Goal: Information Seeking & Learning: Learn about a topic

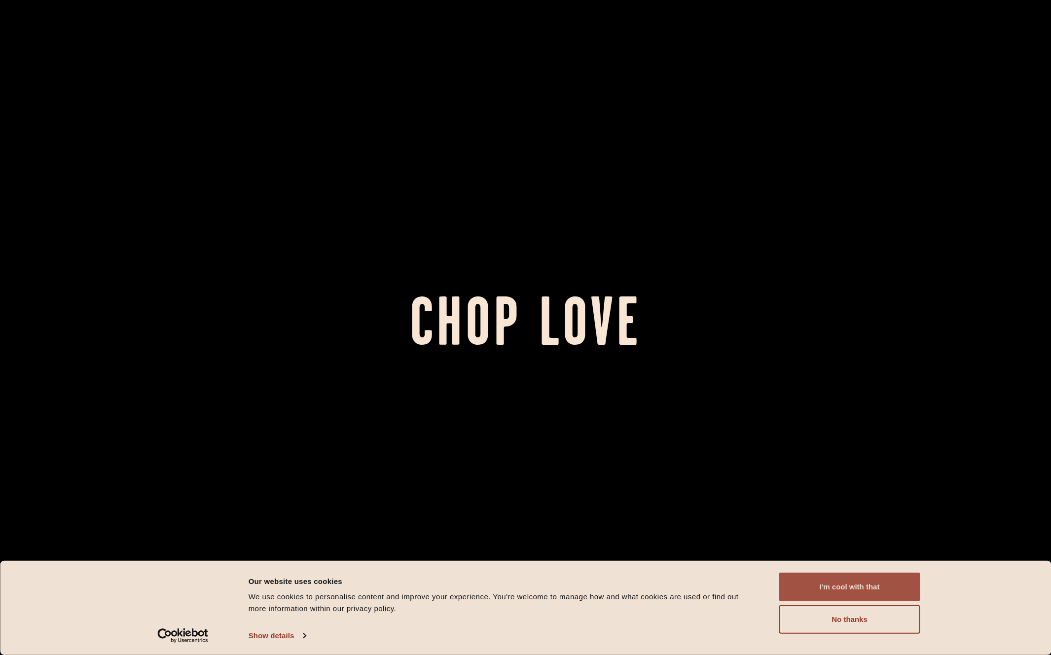
click at [832, 586] on button "I'm cool with that" at bounding box center [849, 587] width 141 height 29
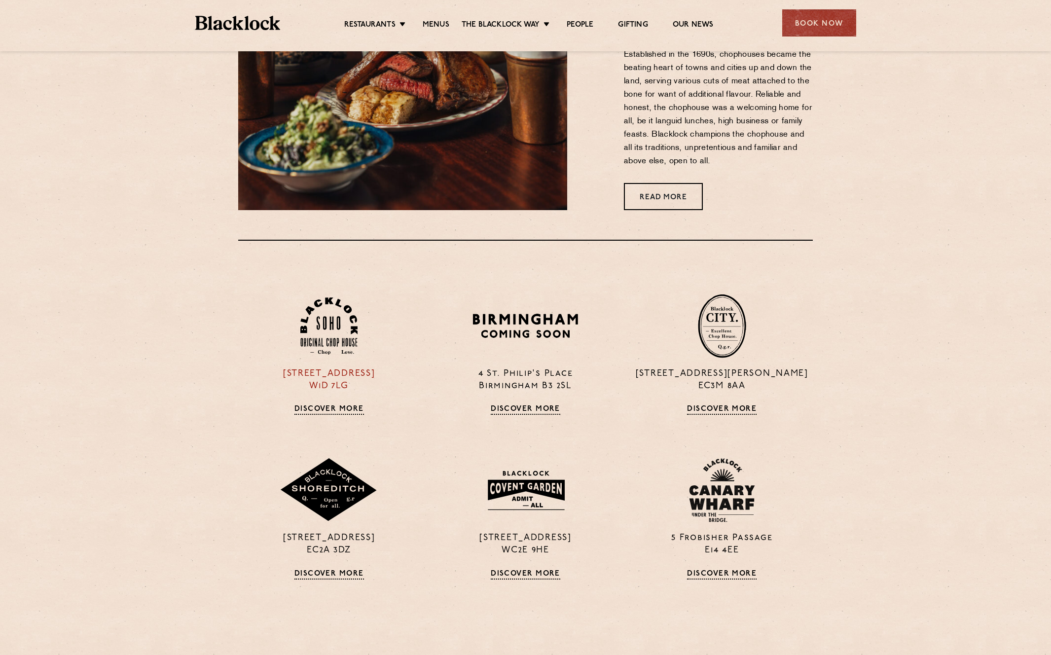
scroll to position [757, 0]
click at [340, 407] on link "Discover More" at bounding box center [330, 409] width 70 height 10
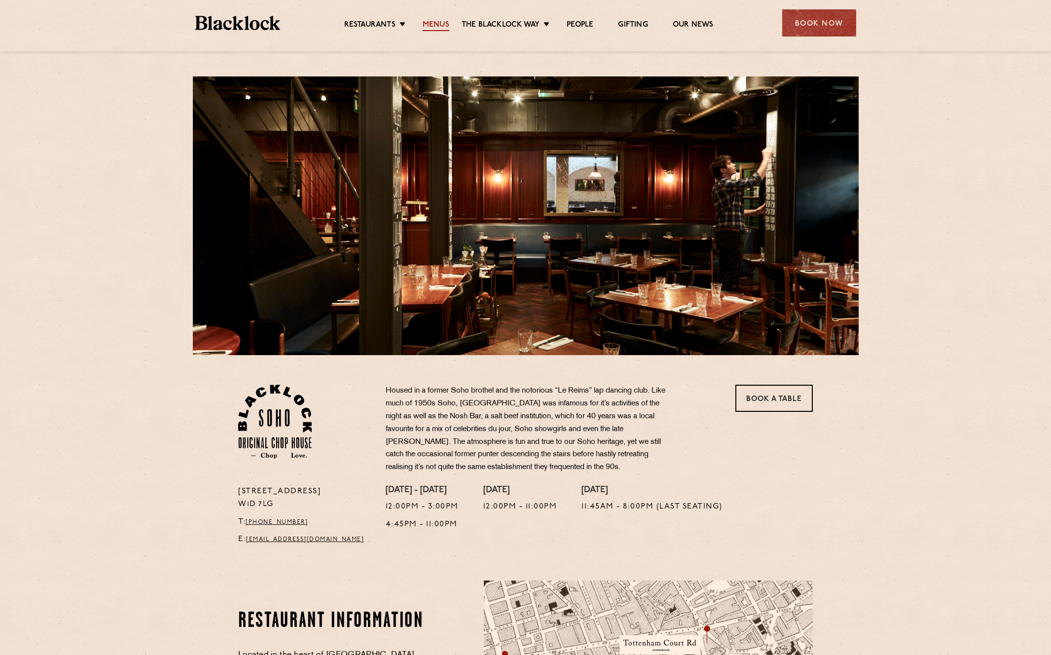
click at [430, 23] on link "Menus" at bounding box center [436, 25] width 27 height 11
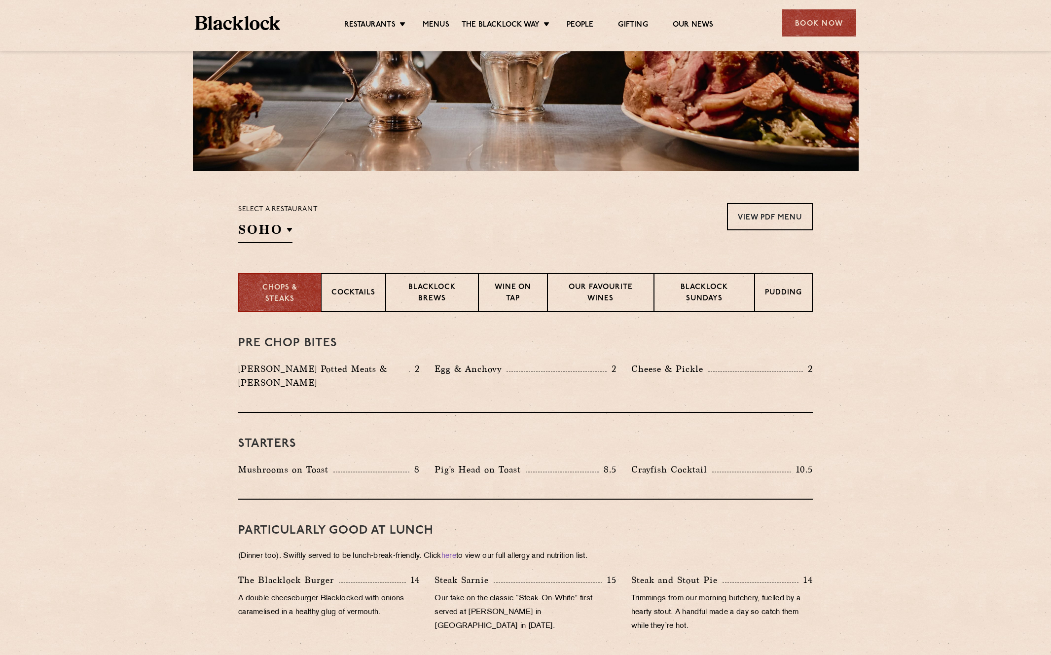
scroll to position [183, 0]
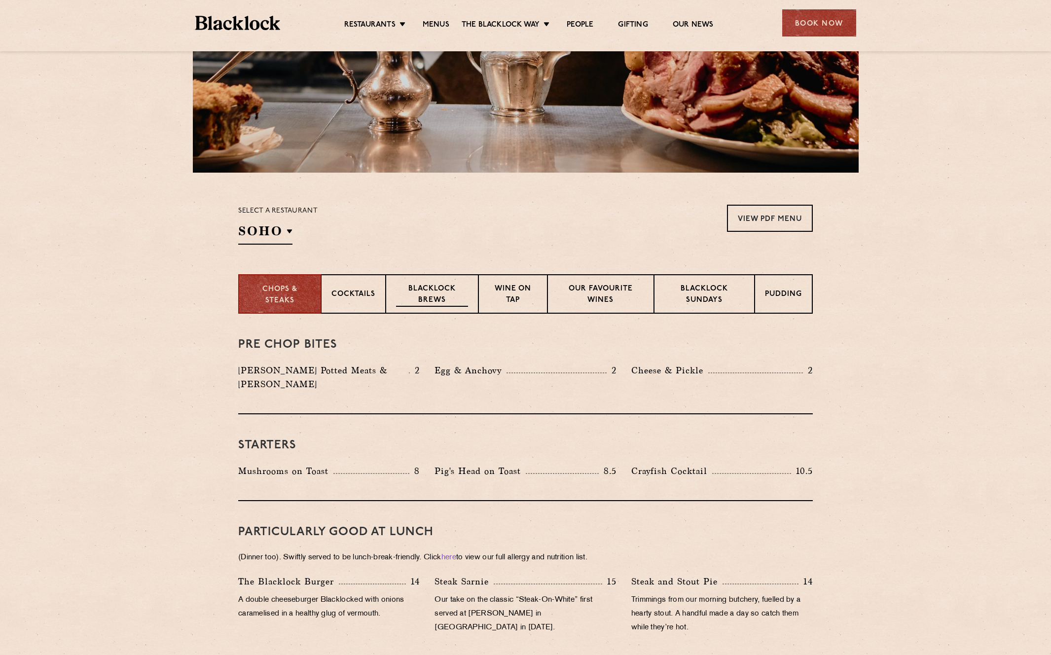
click at [444, 298] on p "Blacklock Brews" at bounding box center [432, 295] width 72 height 23
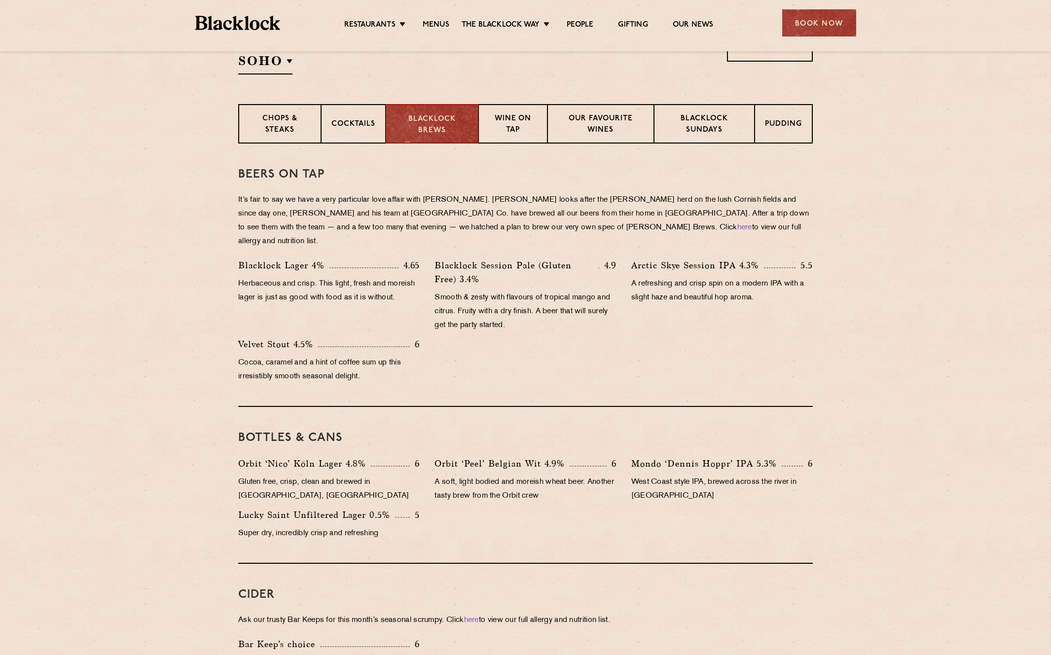
scroll to position [354, 0]
click at [274, 127] on p "Chops & Steaks" at bounding box center [280, 123] width 62 height 23
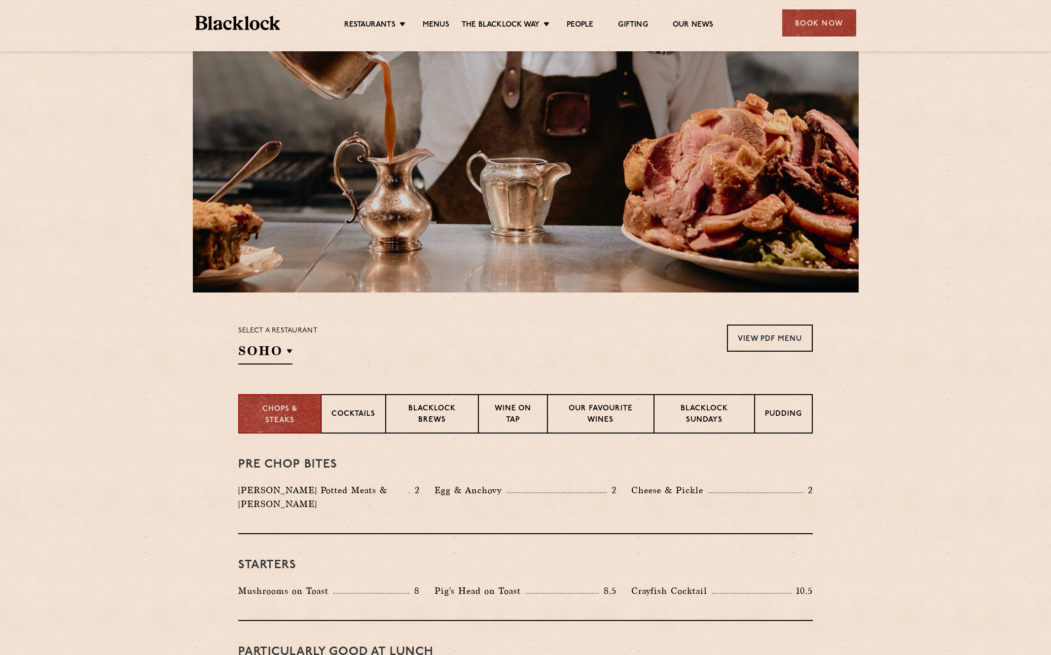
scroll to position [0, 0]
